Goal: Task Accomplishment & Management: Use online tool/utility

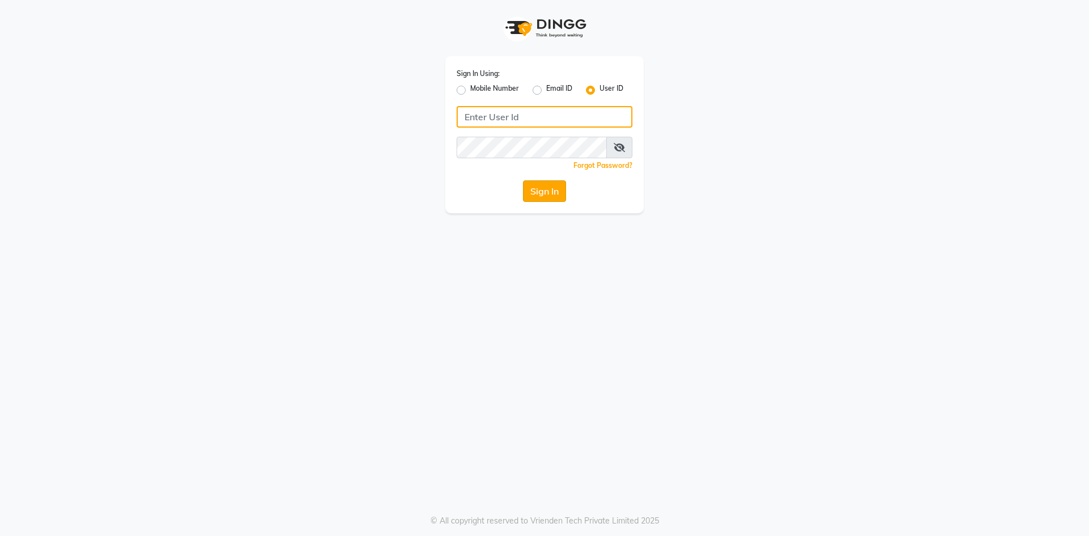
type input "e3750-01"
click at [548, 199] on button "Sign In" at bounding box center [544, 191] width 43 height 22
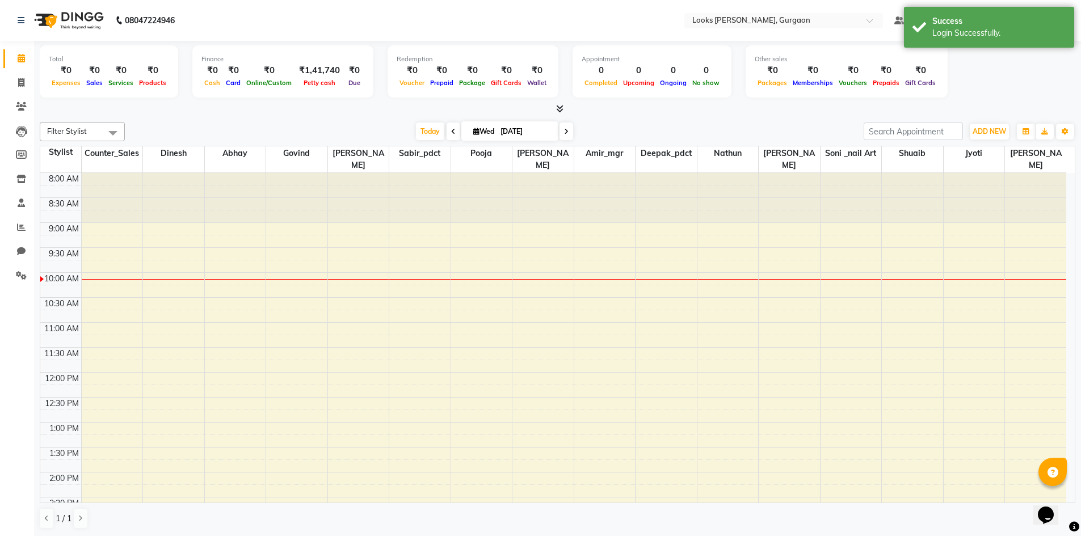
click at [563, 109] on icon at bounding box center [559, 108] width 7 height 9
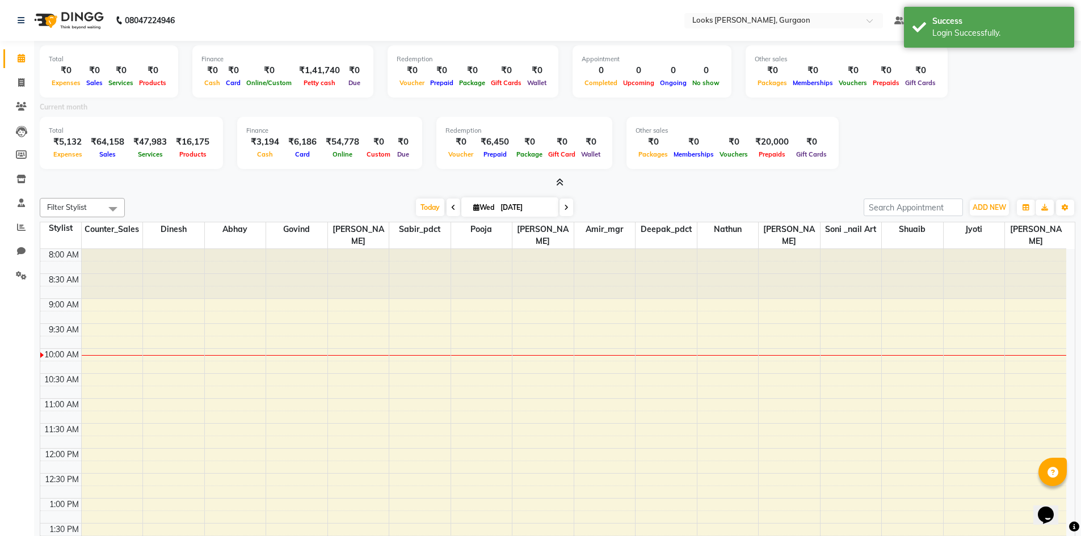
click at [559, 183] on icon at bounding box center [559, 182] width 7 height 9
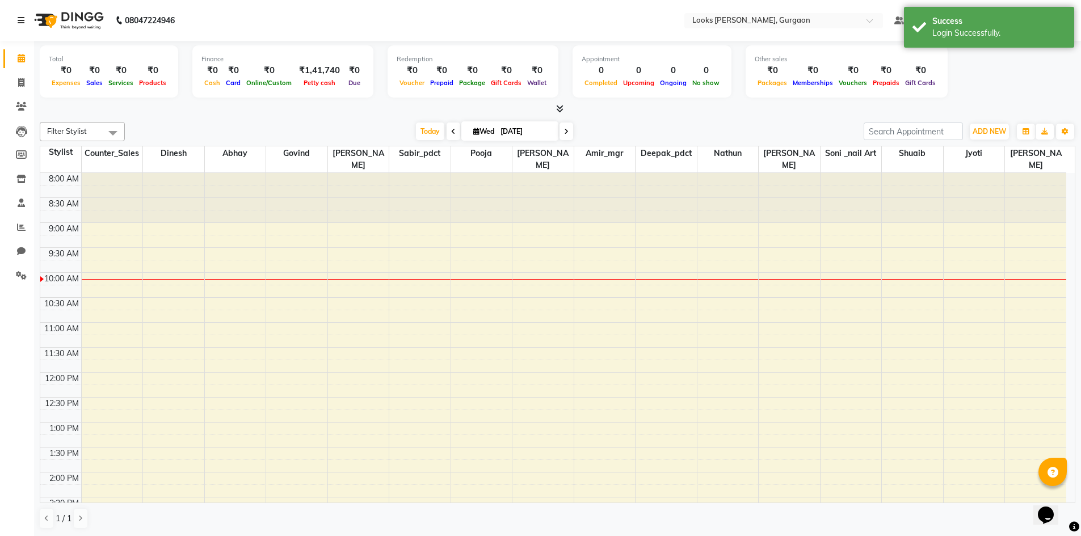
click at [21, 22] on icon at bounding box center [21, 20] width 7 height 8
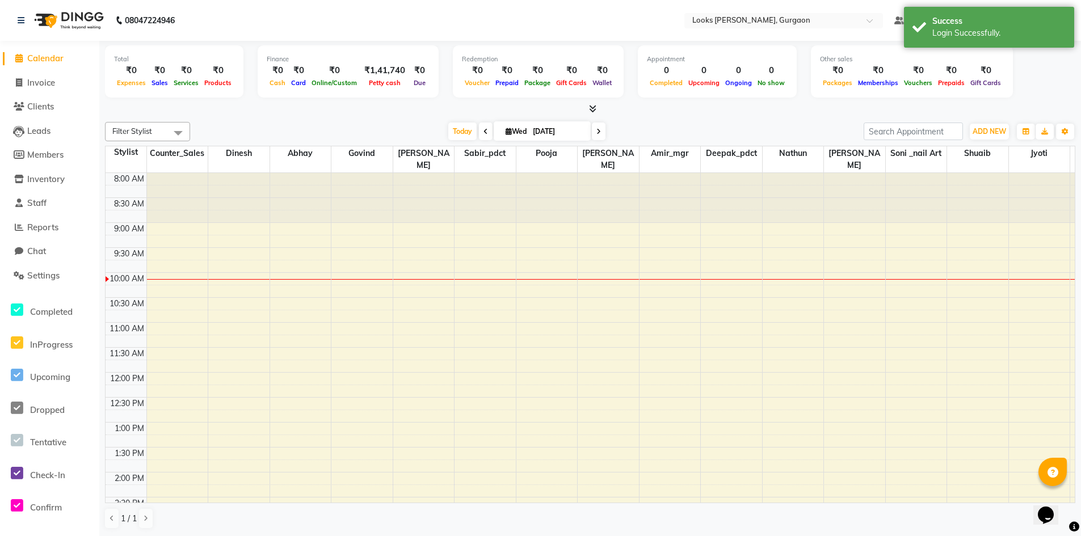
click at [58, 60] on span "Calendar" at bounding box center [45, 58] width 36 height 11
click at [48, 81] on span "Invoice" at bounding box center [41, 82] width 28 height 11
select select "service"
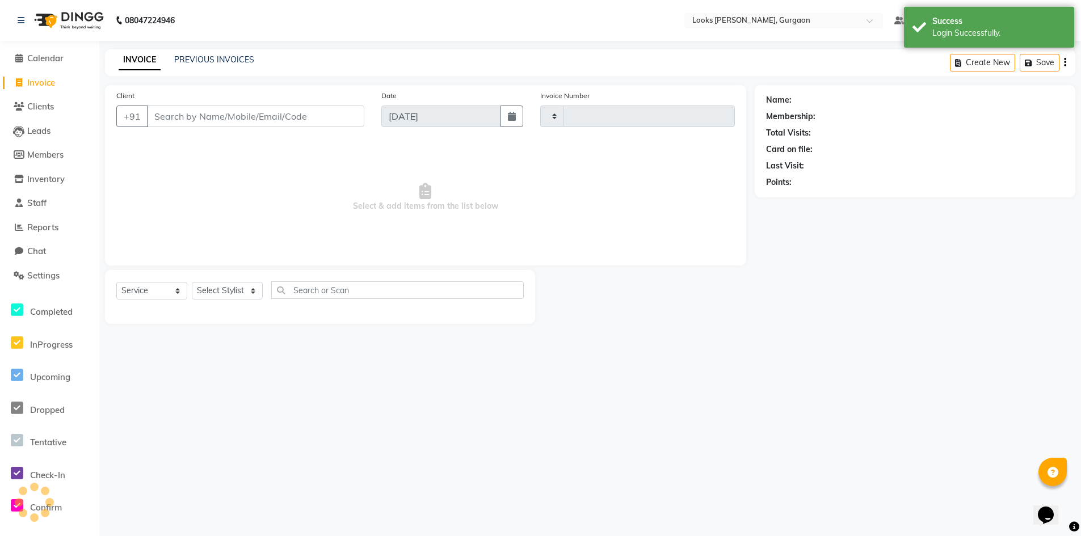
type input "1466"
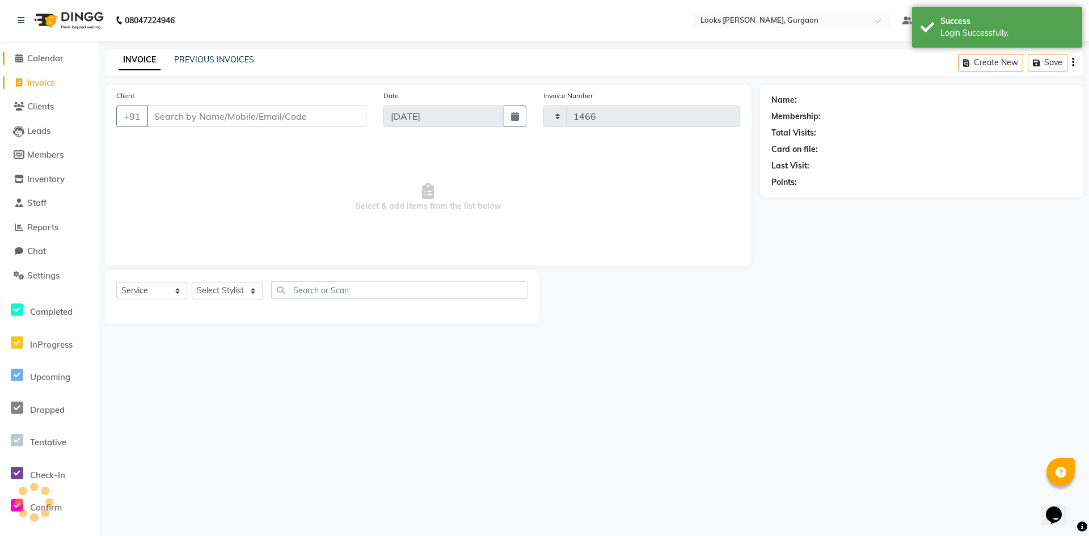
select select "8452"
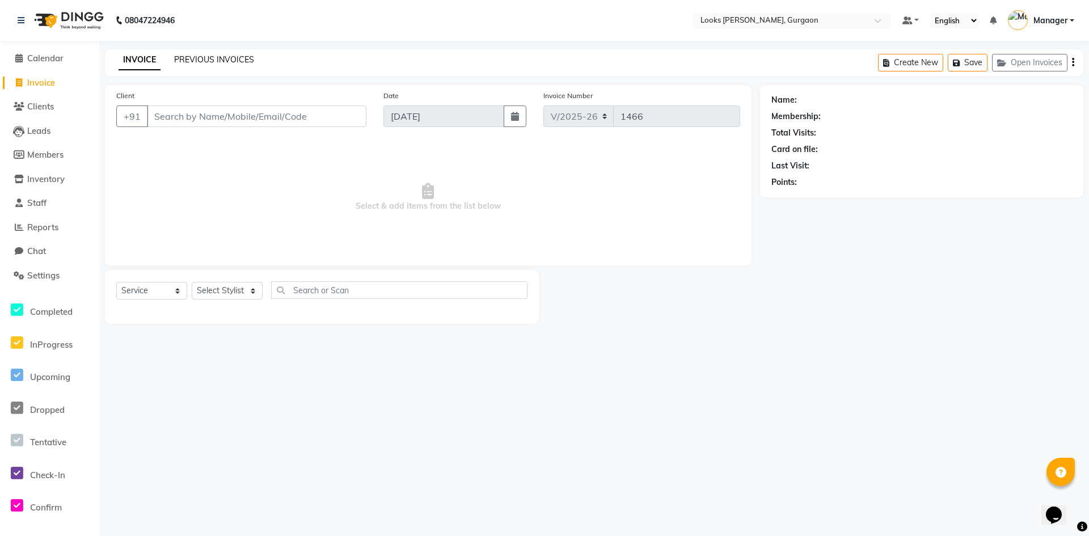
click at [205, 57] on link "PREVIOUS INVOICES" at bounding box center [214, 59] width 80 height 10
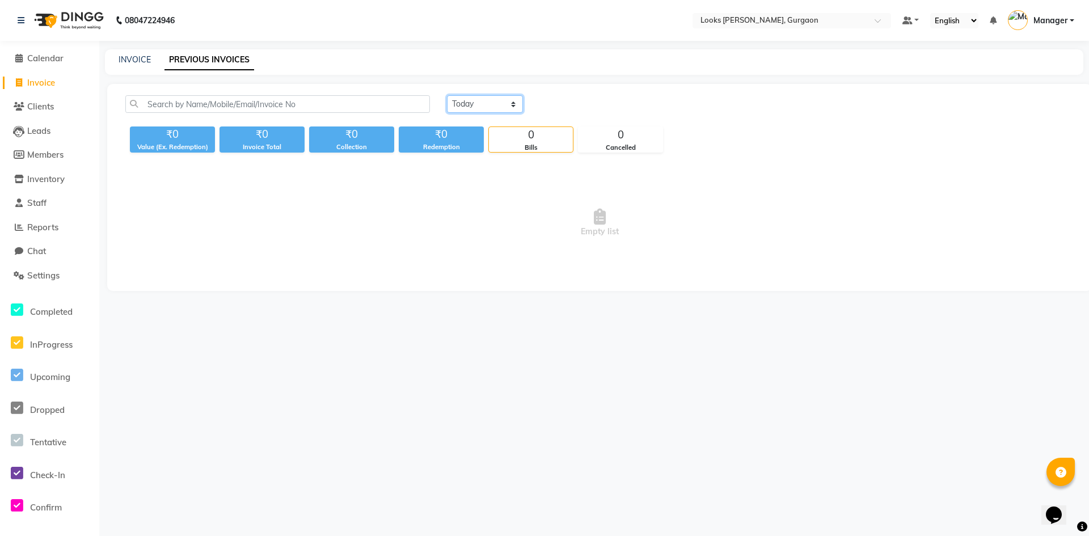
click at [482, 103] on select "[DATE] [DATE] Custom Range" at bounding box center [485, 104] width 76 height 18
select select "[DATE]"
click at [447, 95] on select "[DATE] [DATE] Custom Range" at bounding box center [485, 104] width 76 height 18
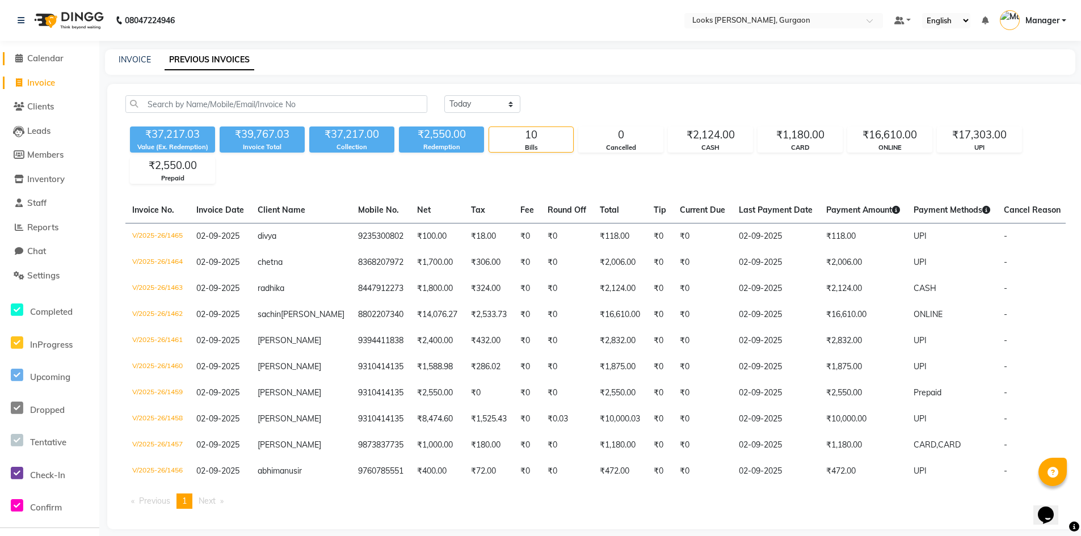
click at [45, 57] on span "Calendar" at bounding box center [45, 58] width 36 height 11
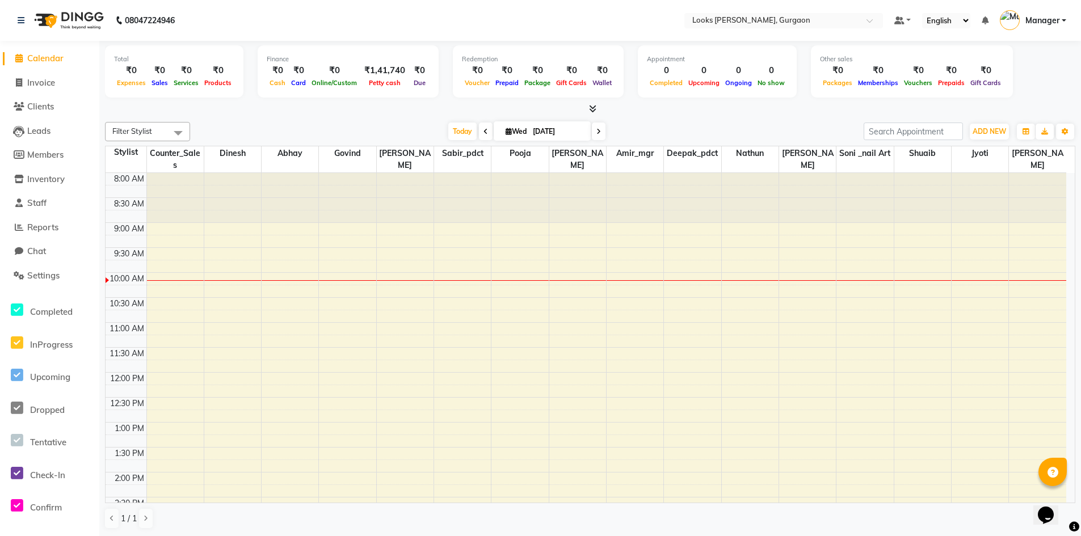
click at [45, 57] on span "Calendar" at bounding box center [45, 58] width 36 height 11
click at [40, 86] on span "Invoice" at bounding box center [41, 82] width 28 height 11
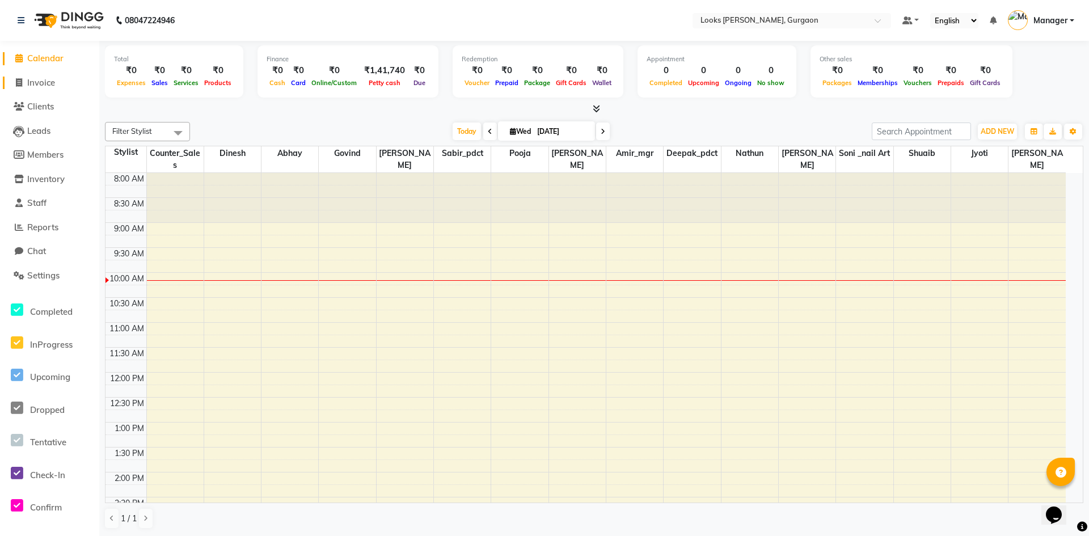
select select "8452"
select select "service"
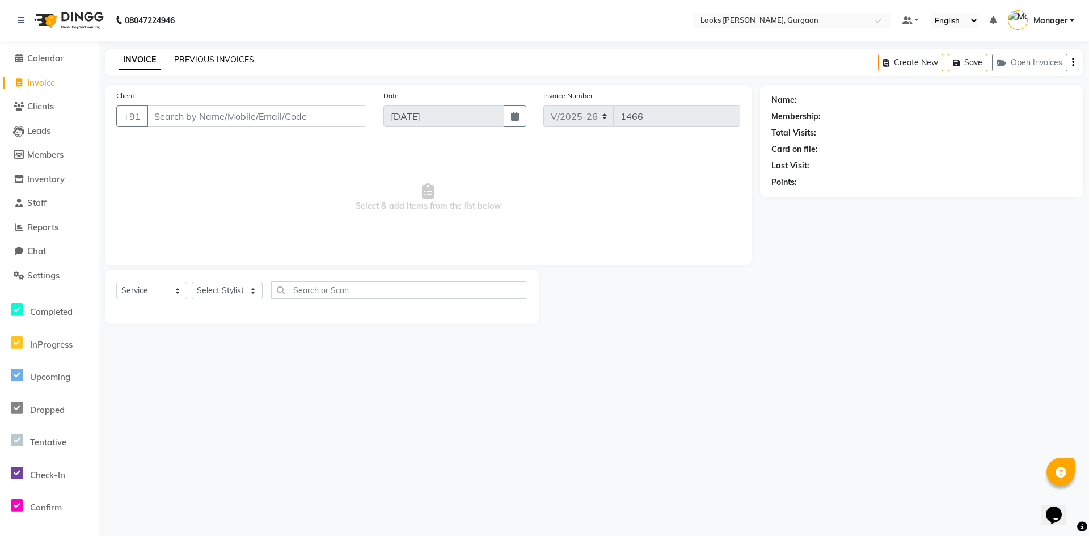
click at [223, 56] on link "PREVIOUS INVOICES" at bounding box center [214, 59] width 80 height 10
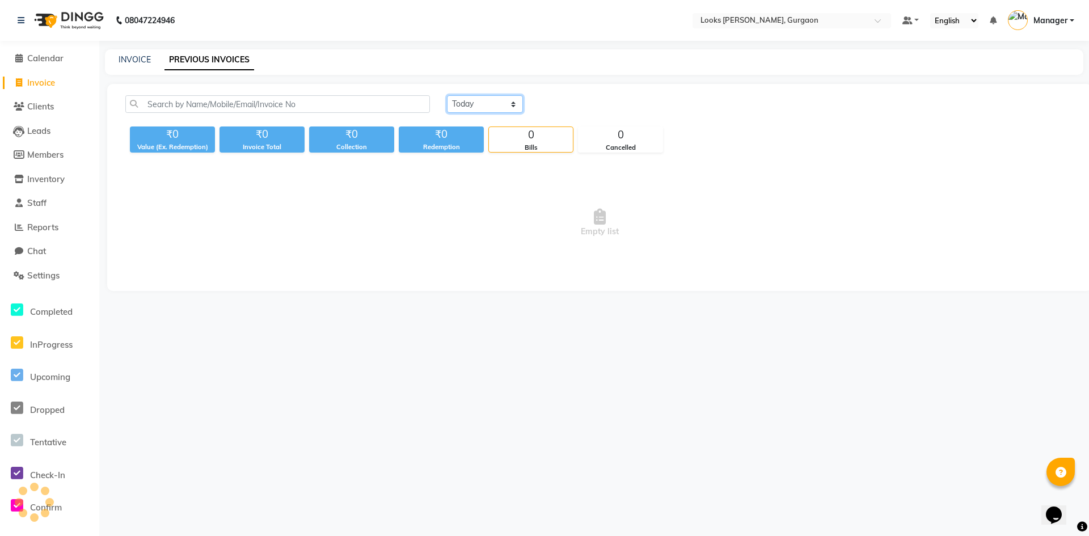
click at [505, 107] on select "[DATE] [DATE] Custom Range" at bounding box center [485, 104] width 76 height 18
select select "[DATE]"
click at [447, 95] on select "[DATE] [DATE] Custom Range" at bounding box center [485, 104] width 76 height 18
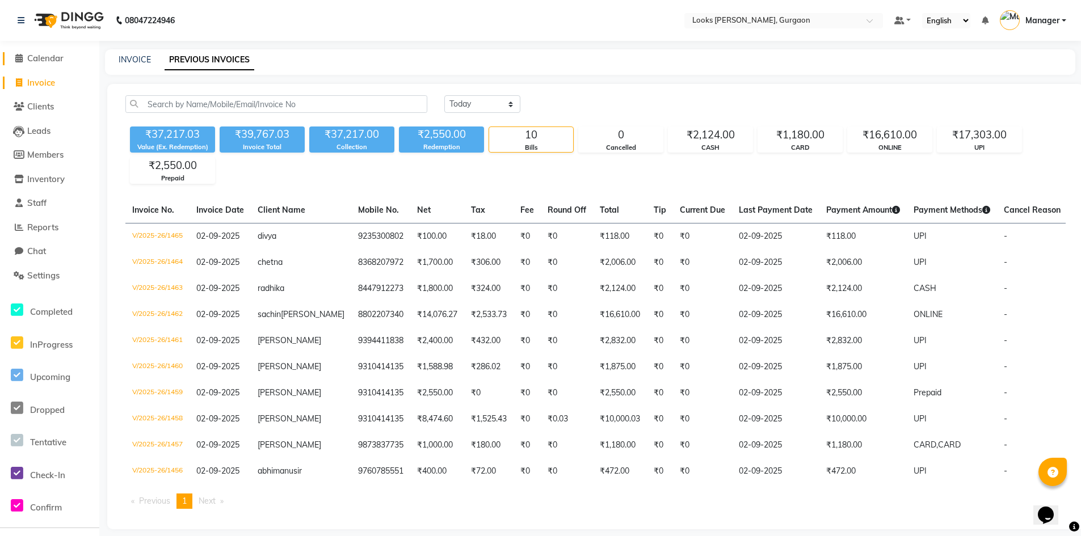
click at [53, 57] on span "Calendar" at bounding box center [45, 58] width 36 height 11
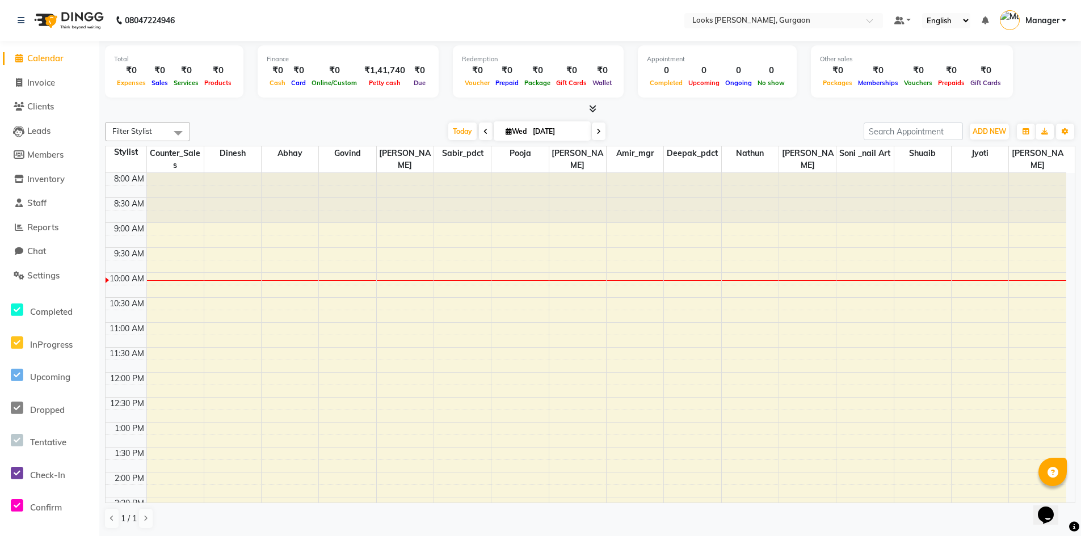
click at [597, 101] on div "Total ₹0 Expenses ₹0 Sales ₹0 Services ₹0 Products Finance ₹0 Cash ₹0 Card ₹0 O…" at bounding box center [590, 78] width 970 height 74
click at [586, 108] on span at bounding box center [590, 109] width 12 height 12
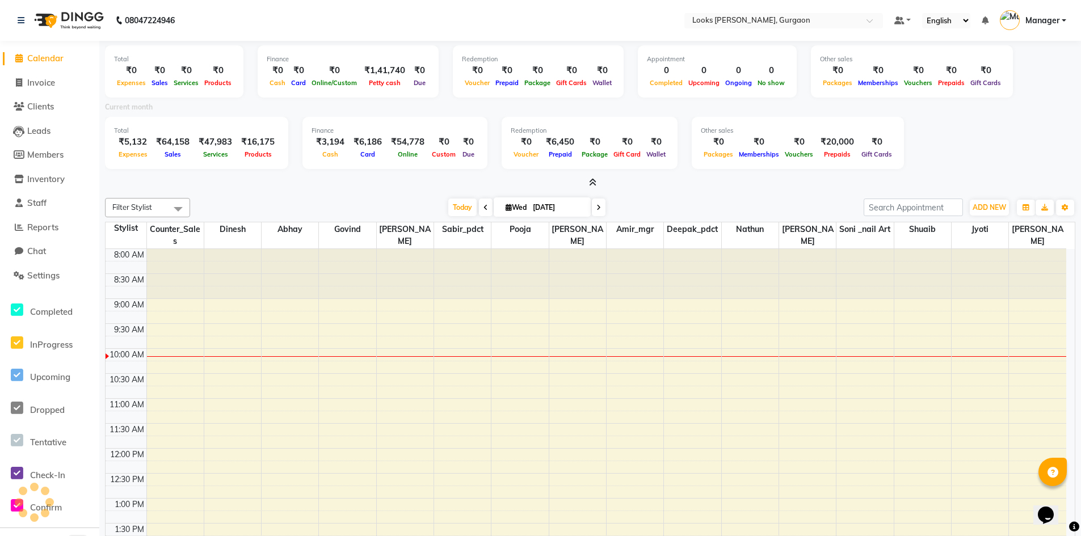
click at [47, 61] on span "Calendar" at bounding box center [45, 58] width 36 height 11
click at [592, 179] on icon at bounding box center [592, 182] width 7 height 9
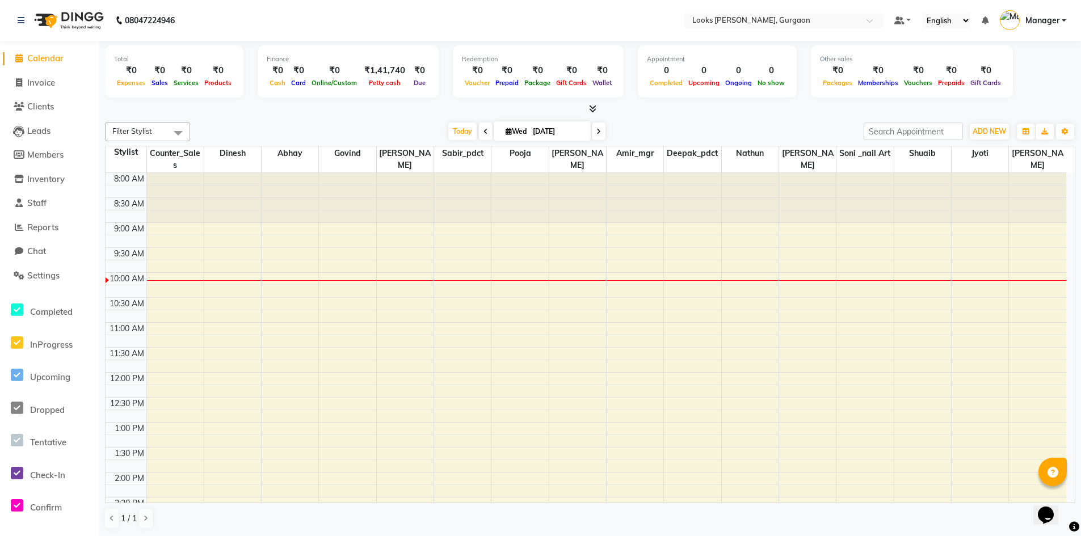
click at [55, 61] on span "Calendar" at bounding box center [45, 58] width 36 height 11
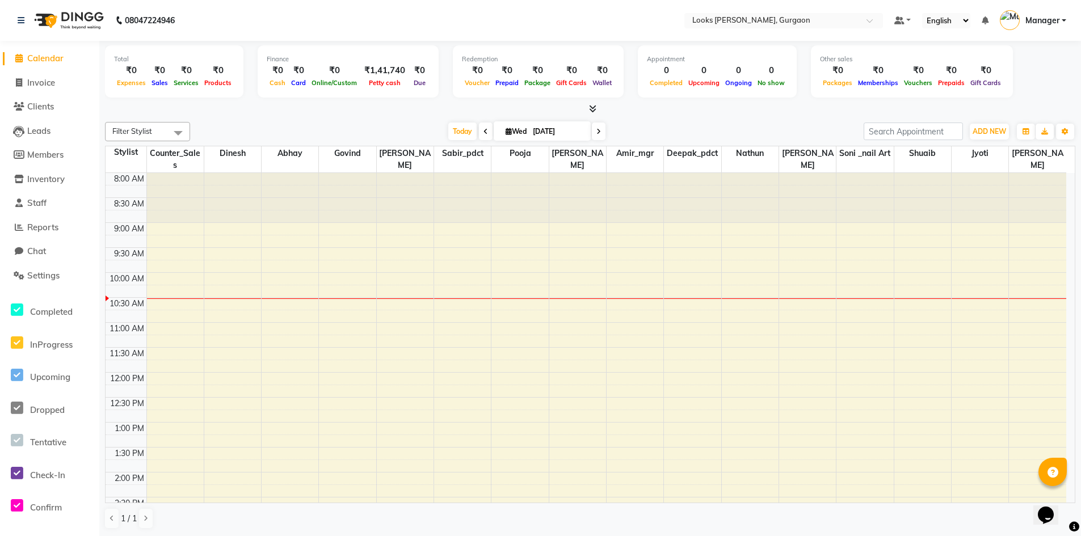
click at [43, 58] on span "Calendar" at bounding box center [45, 58] width 36 height 11
click at [179, 134] on span at bounding box center [178, 133] width 23 height 22
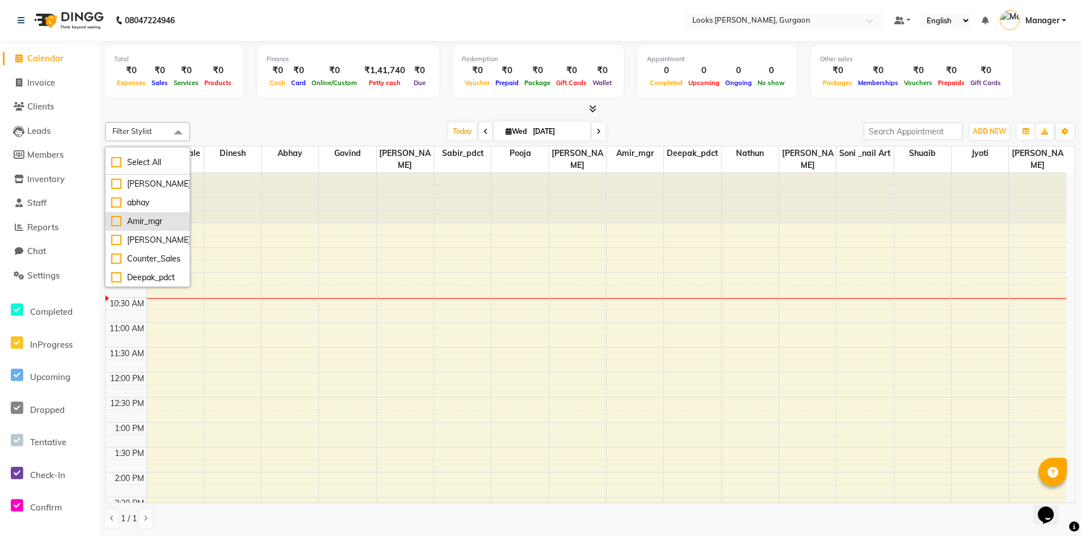
click at [113, 225] on div "Amir_mgr" at bounding box center [147, 222] width 73 height 12
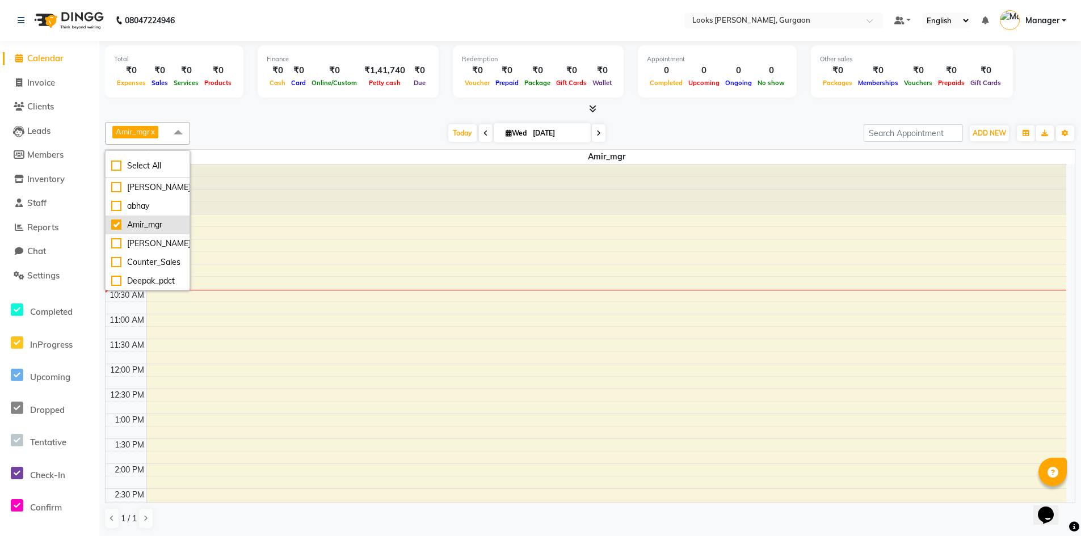
click at [119, 224] on div "Amir_mgr" at bounding box center [147, 225] width 73 height 12
checkbox input "false"
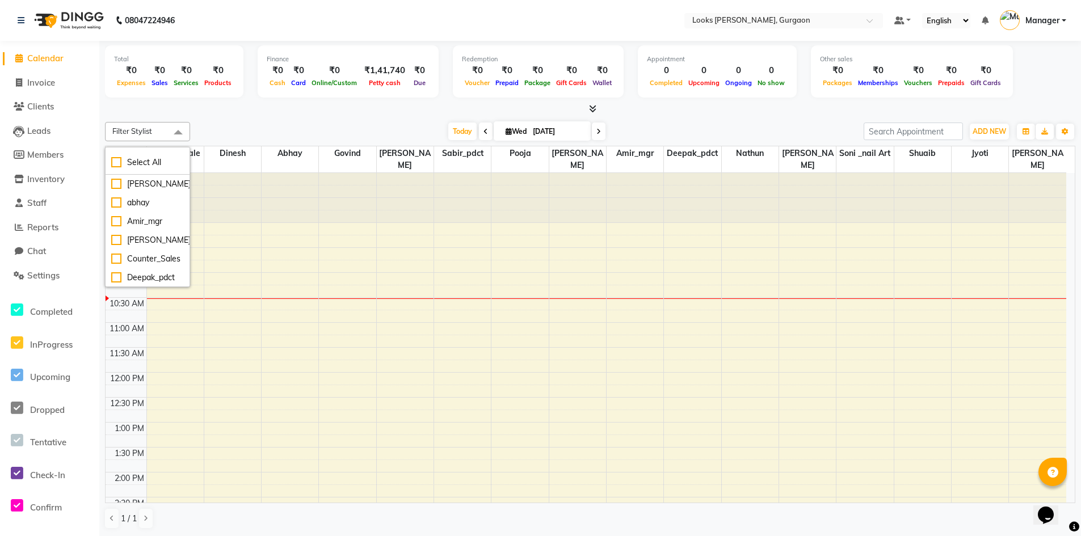
click at [225, 121] on div "Filter Stylist Select All [PERSON_NAME] abhay [PERSON_NAME] [PERSON_NAME] Count…" at bounding box center [590, 325] width 970 height 416
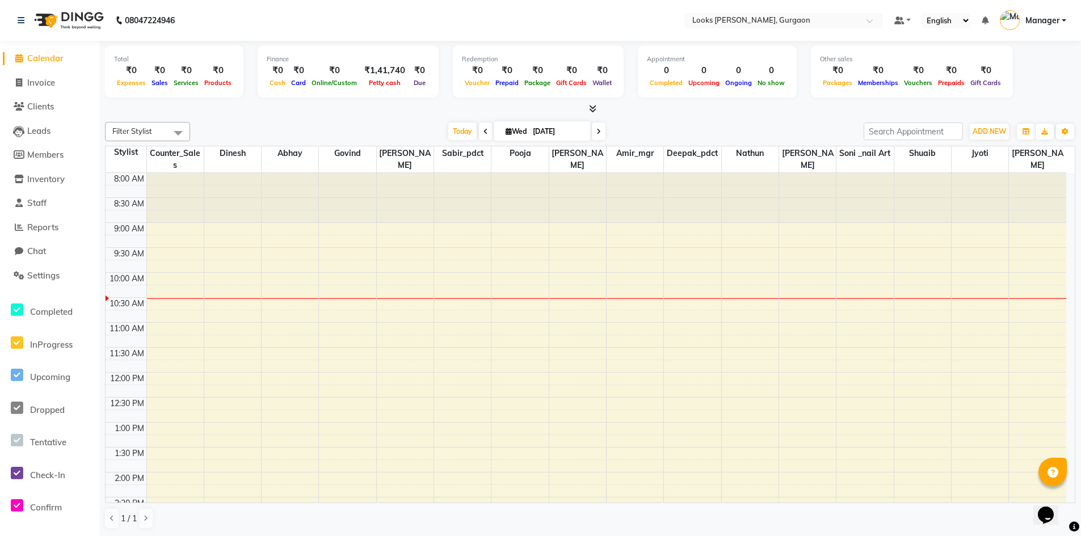
click at [53, 57] on span "Calendar" at bounding box center [45, 58] width 36 height 11
click at [53, 58] on span "Calendar" at bounding box center [45, 58] width 36 height 11
